Goal: Navigation & Orientation: Go to known website

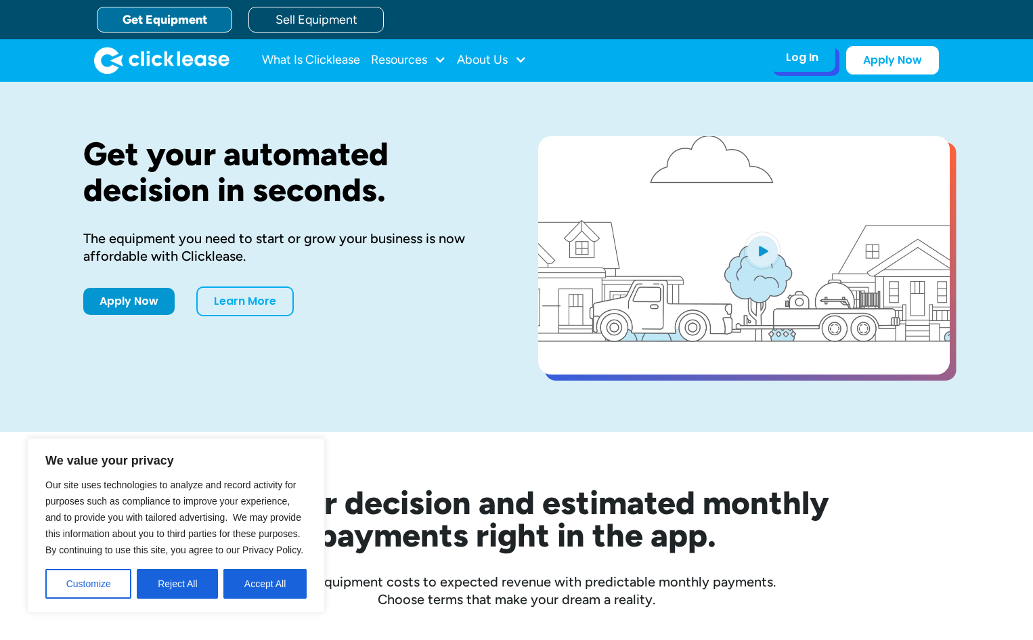
click at [782, 67] on div "Log In Account login I use Clicklease to get my equipment Partner Portal I offe…" at bounding box center [802, 57] width 66 height 28
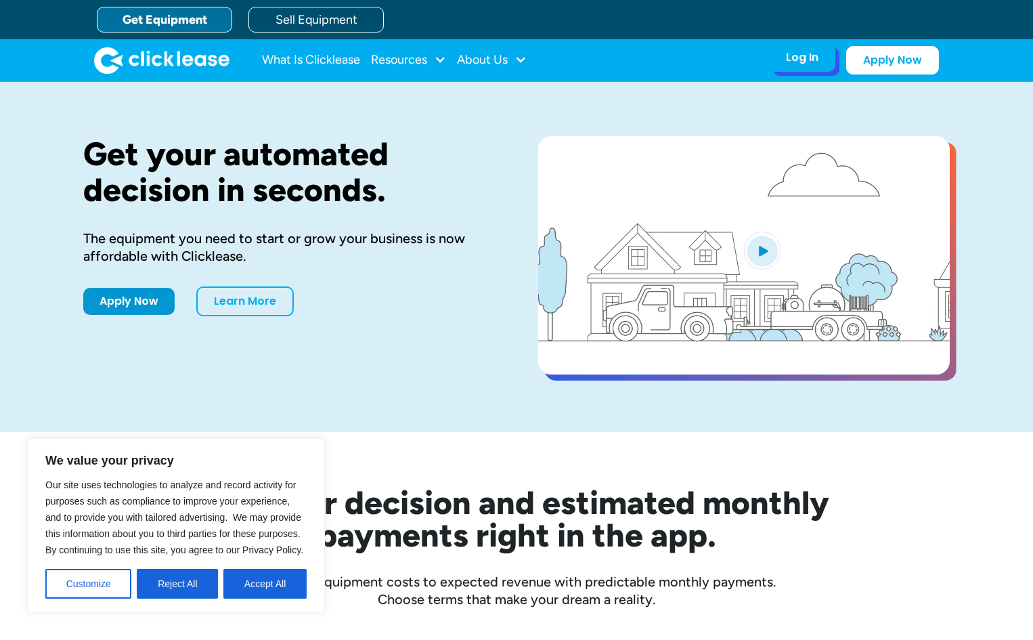
click at [794, 65] on div "Log In Account login I use Clicklease to get my equipment Partner Portal I offe…" at bounding box center [802, 57] width 66 height 28
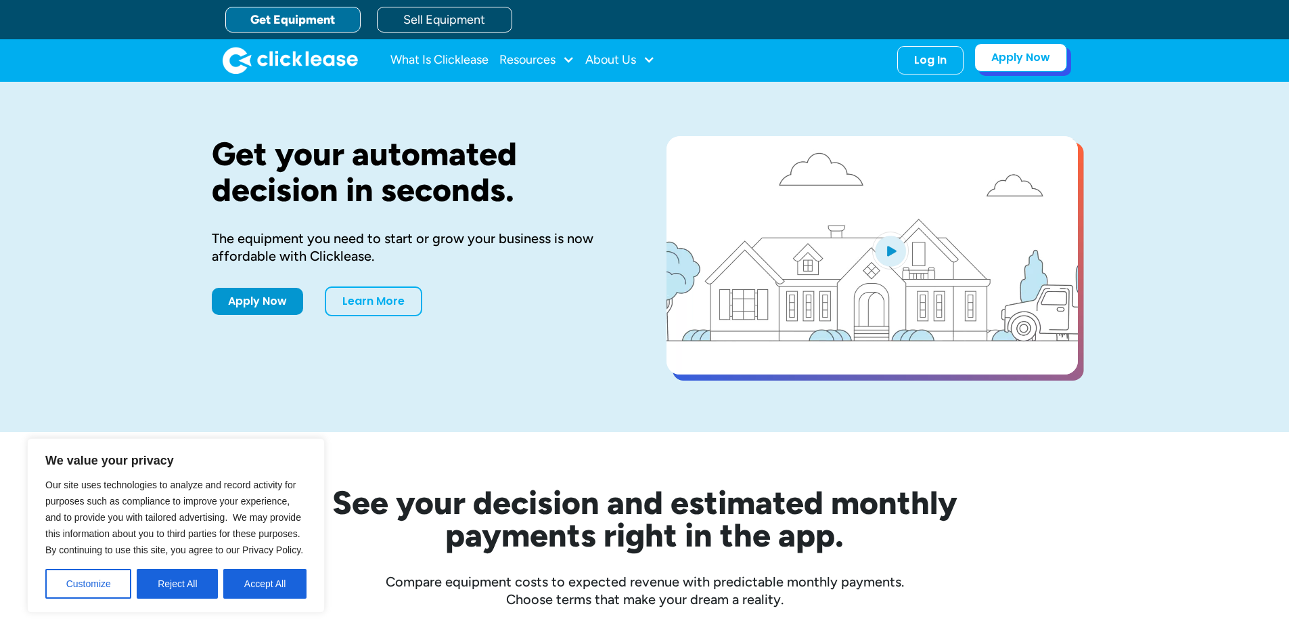
click at [1032, 64] on link "Apply Now" at bounding box center [1021, 57] width 93 height 28
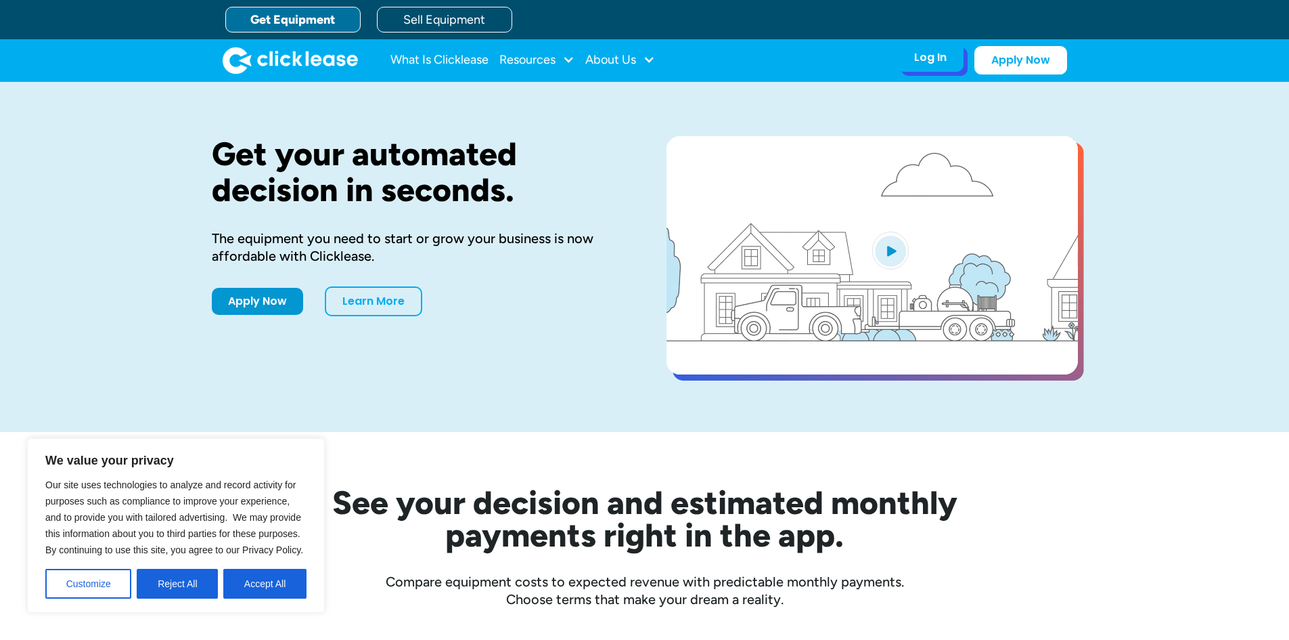
click at [950, 62] on div "Log In Account login I use Clicklease to get my equipment Partner Portal I offe…" at bounding box center [930, 57] width 66 height 28
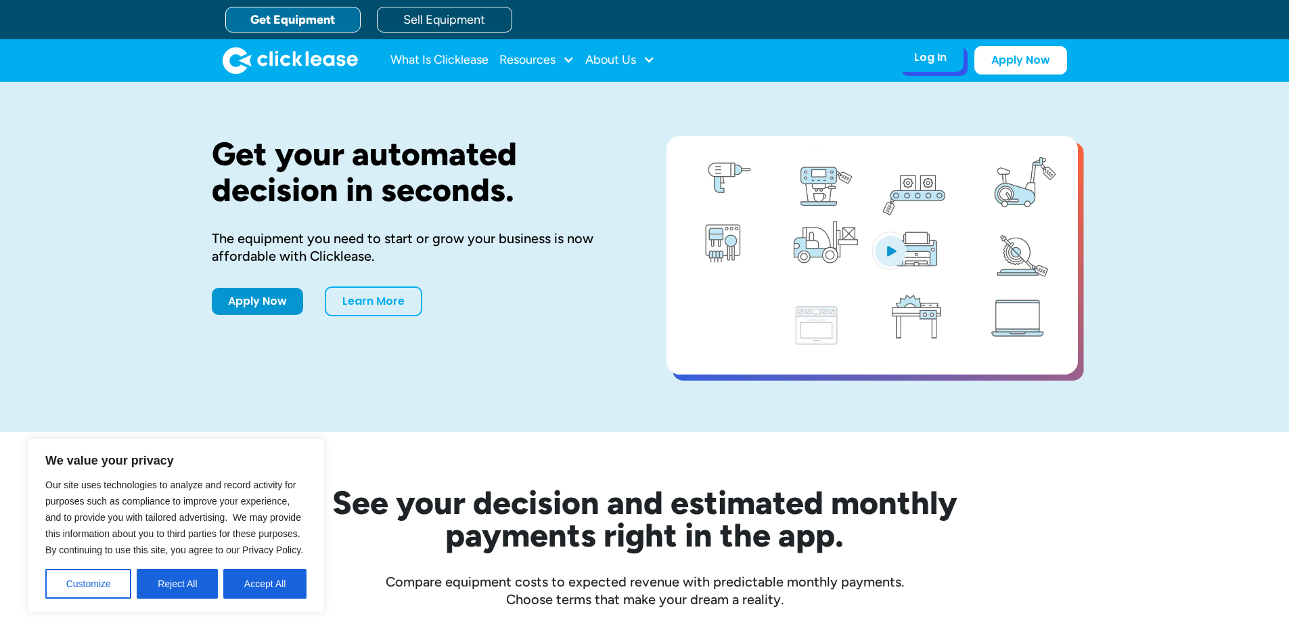
click at [937, 60] on div "Log In" at bounding box center [930, 58] width 32 height 14
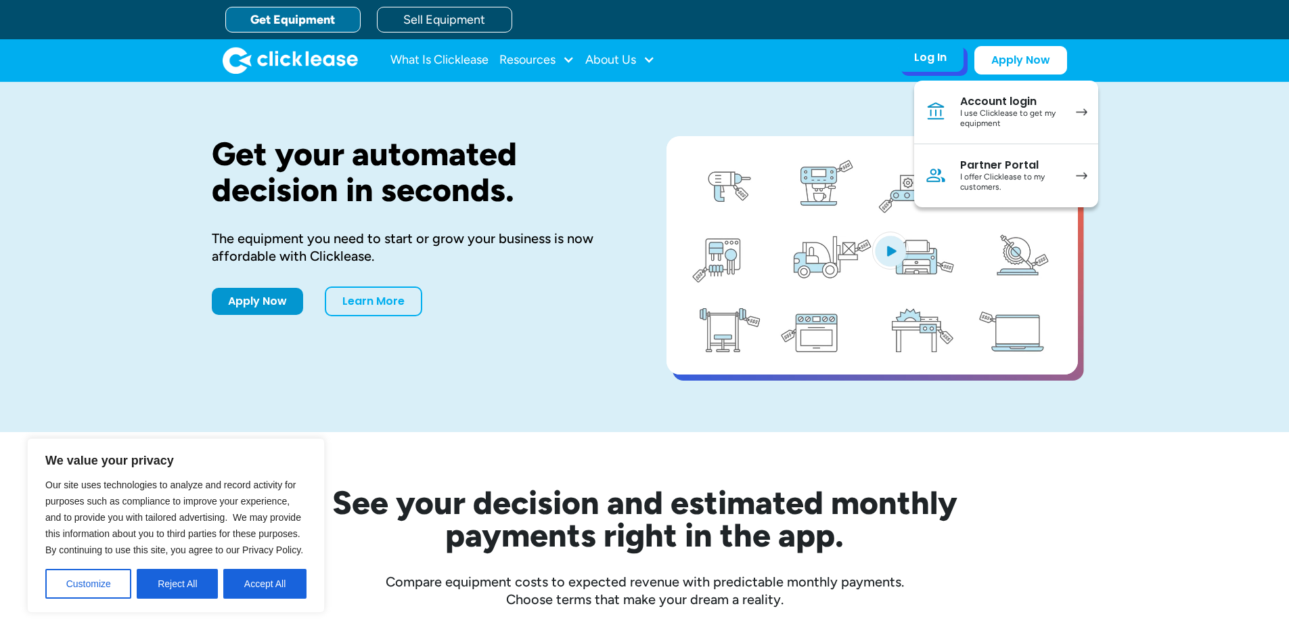
click at [937, 60] on div "Log In" at bounding box center [930, 58] width 32 height 14
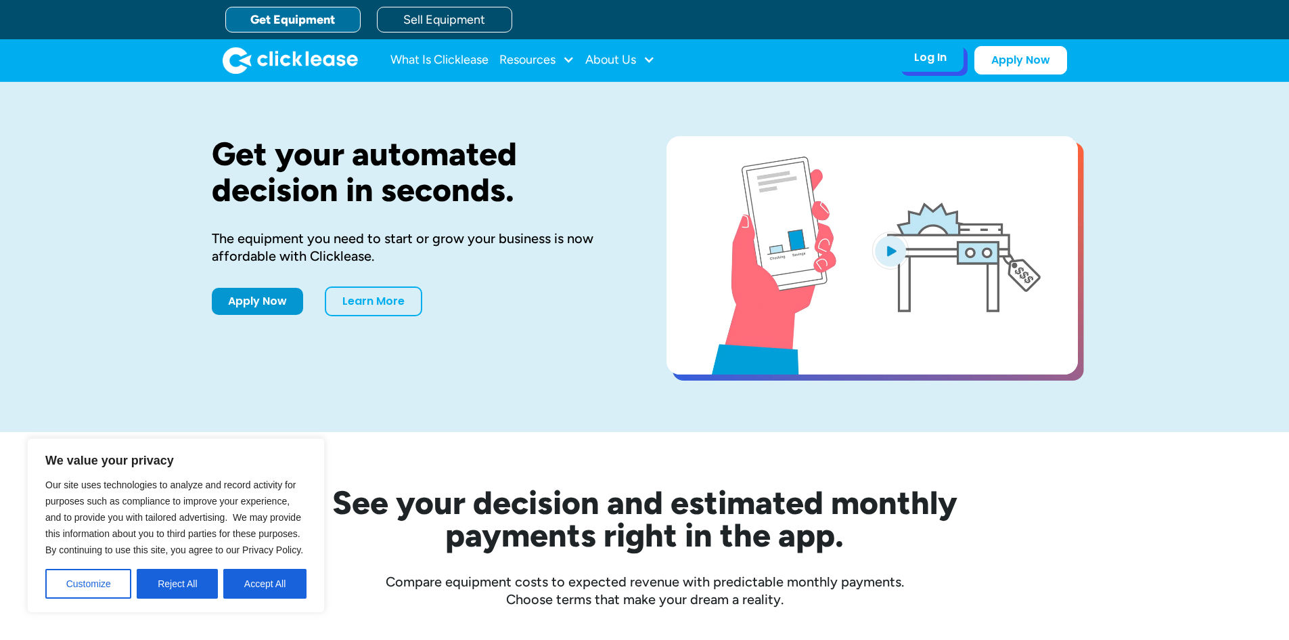
click at [937, 60] on div "Log In" at bounding box center [930, 58] width 32 height 14
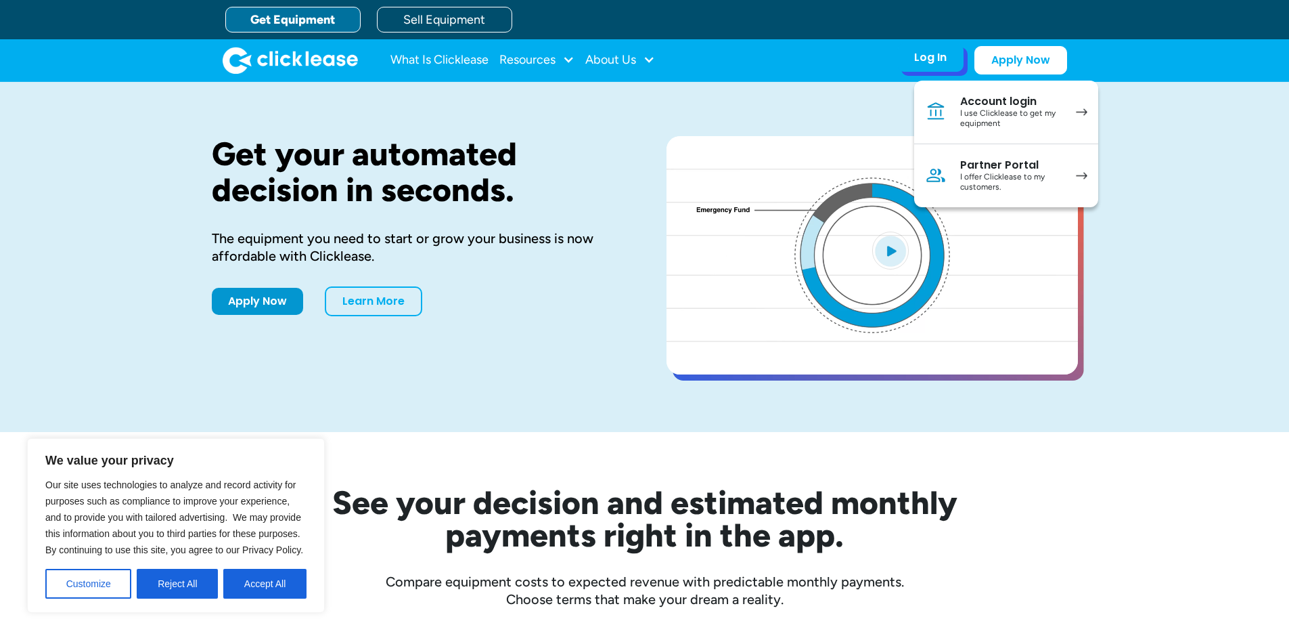
click at [1071, 173] on link "Partner Portal I offer Clicklease to my customers." at bounding box center [1006, 175] width 184 height 63
